Goal: Information Seeking & Learning: Find specific fact

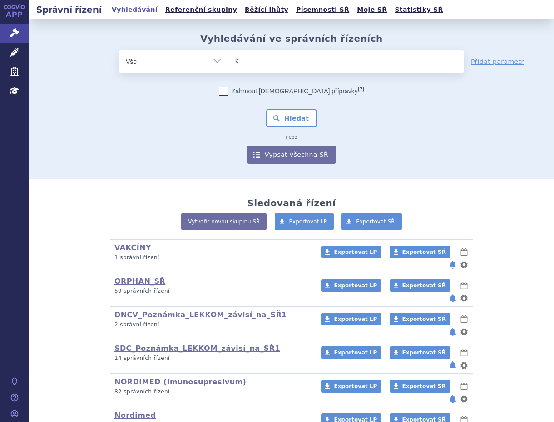
type input "ka"
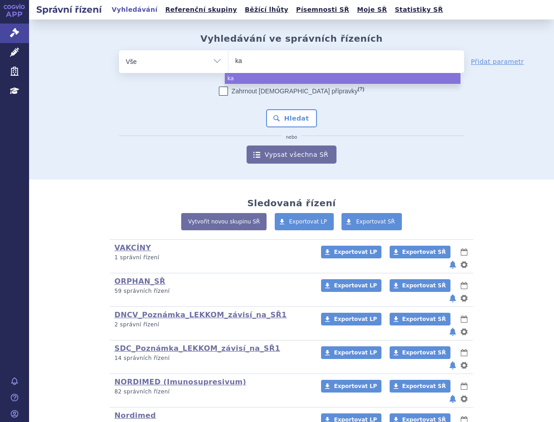
type input "kar"
type input "karte"
type input "kartes"
type input "kartesa"
type input "kartesada"
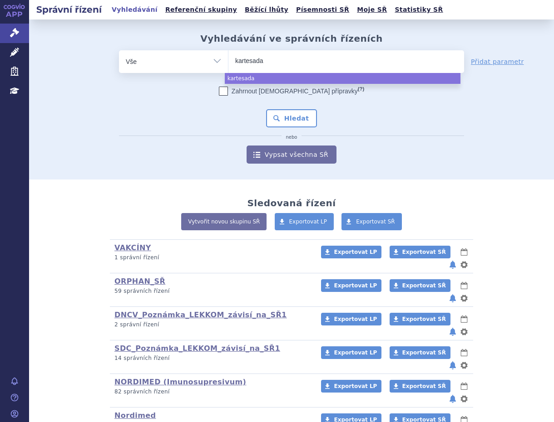
select select "kartesada"
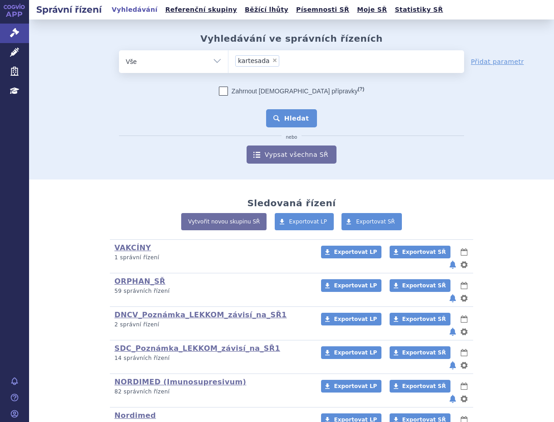
click at [295, 122] on button "Hledat" at bounding box center [291, 118] width 51 height 18
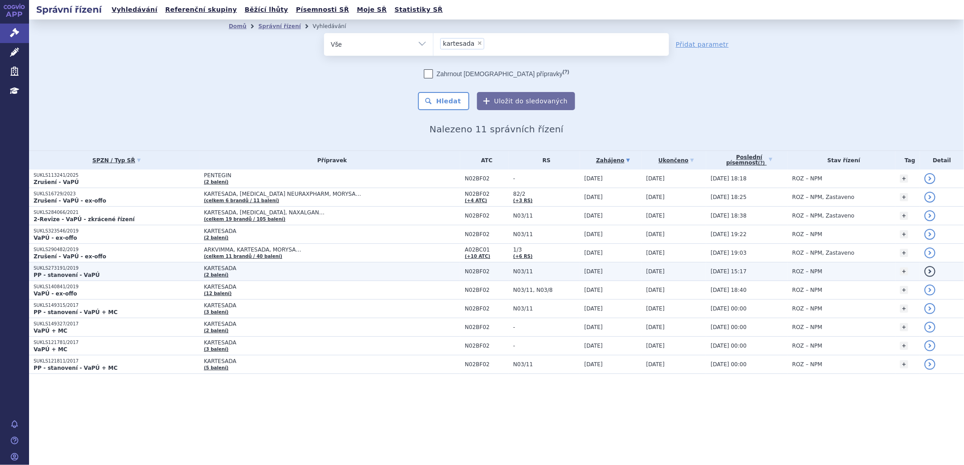
click at [214, 273] on link "(2 balení)" at bounding box center [216, 275] width 24 height 5
